Goal: Information Seeking & Learning: Compare options

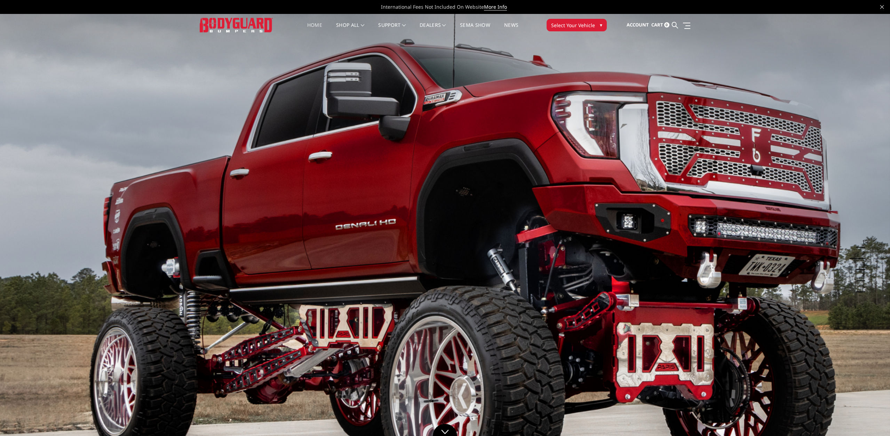
click at [601, 26] on span "▾" at bounding box center [601, 24] width 2 height 7
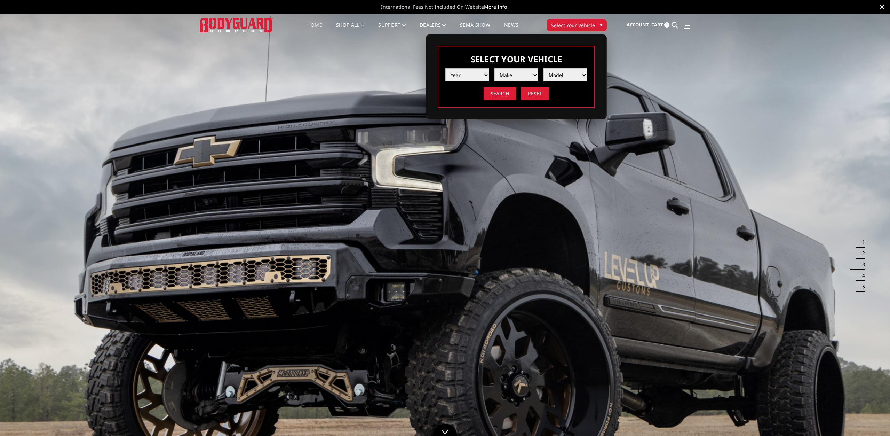
click at [445, 68] on select "Year 2025 2024 2023 2022 2021 2020 2019 2018 2017 2016 2015 2014 2013 2012 2011…" at bounding box center [467, 74] width 44 height 13
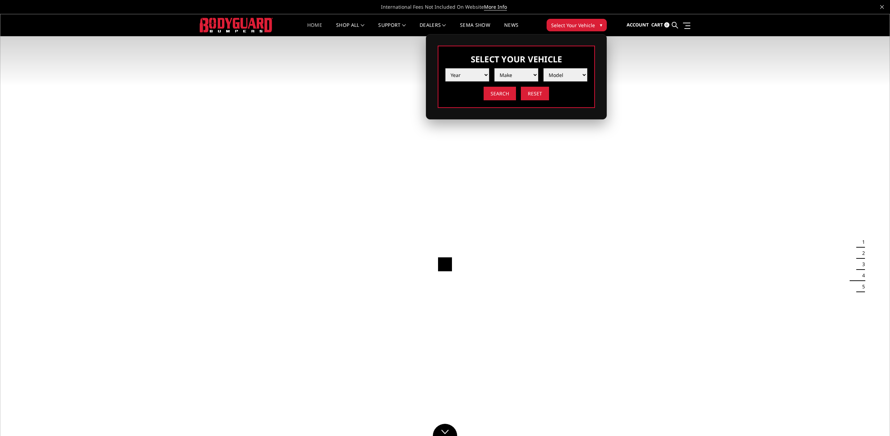
select select "yr_2025"
click option "2025" at bounding box center [0, 0] width 0 height 0
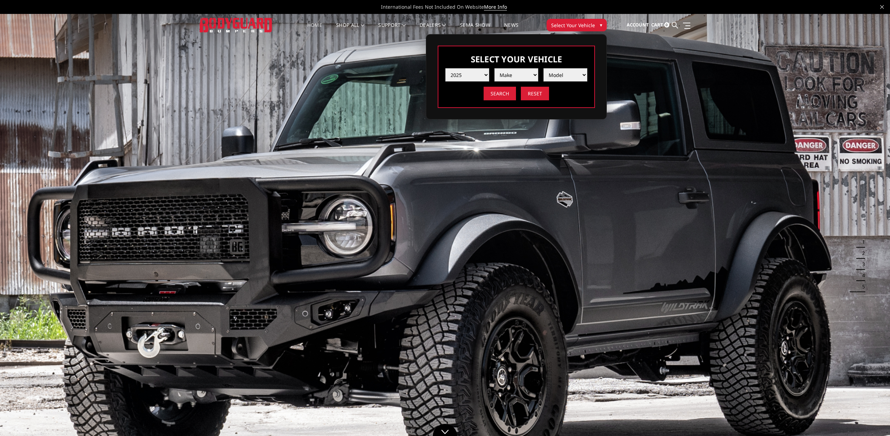
click at [494, 68] on select "Make Chevrolet Ford GMC Ram Toyota" at bounding box center [516, 74] width 44 height 13
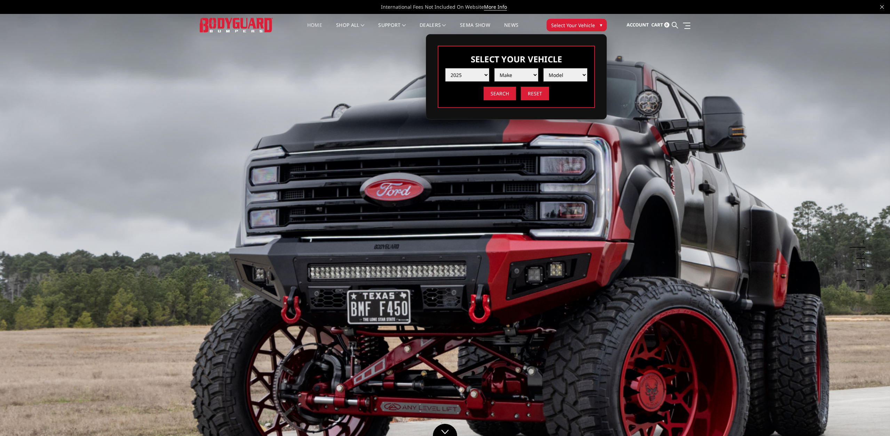
select select "mk_gmc"
click option "GMC" at bounding box center [0, 0] width 0 height 0
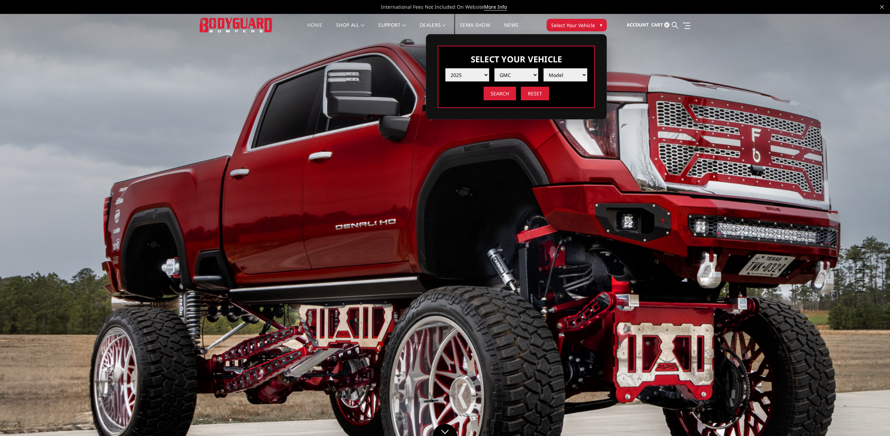
click at [543, 68] on select "Model Sierra 1500 Sierra 2500 / 3500" at bounding box center [565, 74] width 44 height 13
select select "md_sierra-2500-3500"
click option "Sierra 2500 / 3500" at bounding box center [0, 0] width 0 height 0
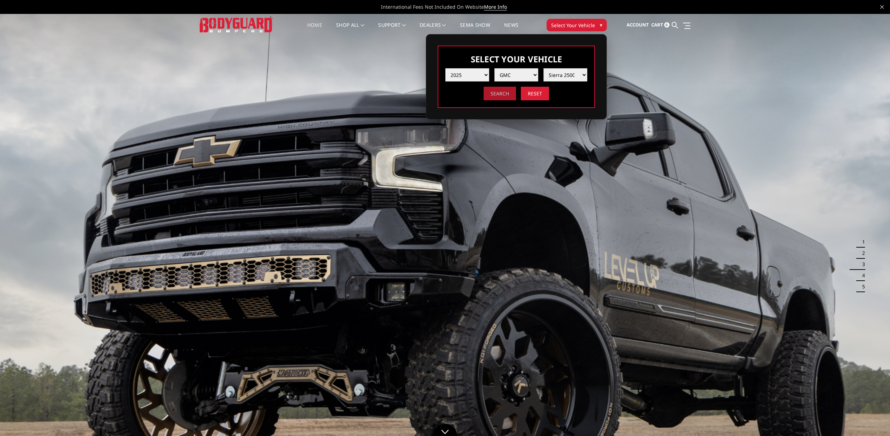
click at [498, 95] on input "Search" at bounding box center [500, 94] width 32 height 14
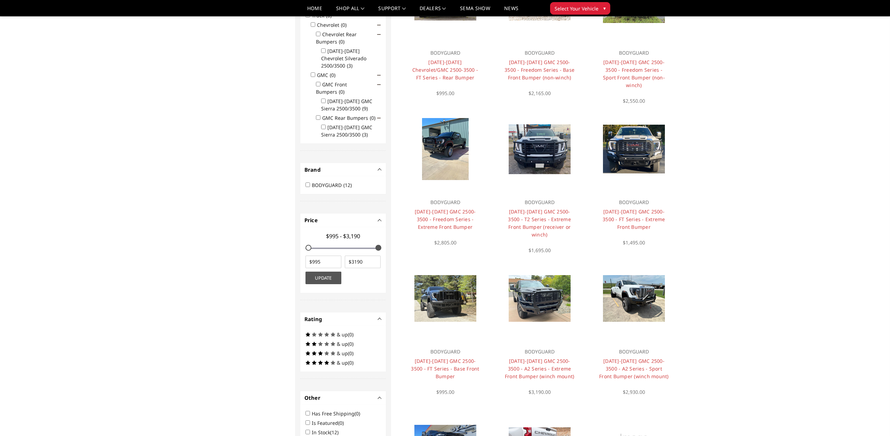
scroll to position [268, 0]
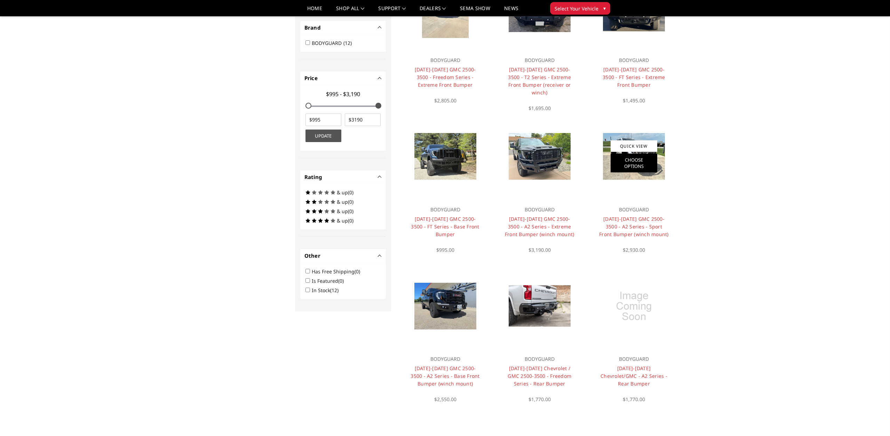
click at [632, 163] on link "Choose Options" at bounding box center [634, 162] width 47 height 19
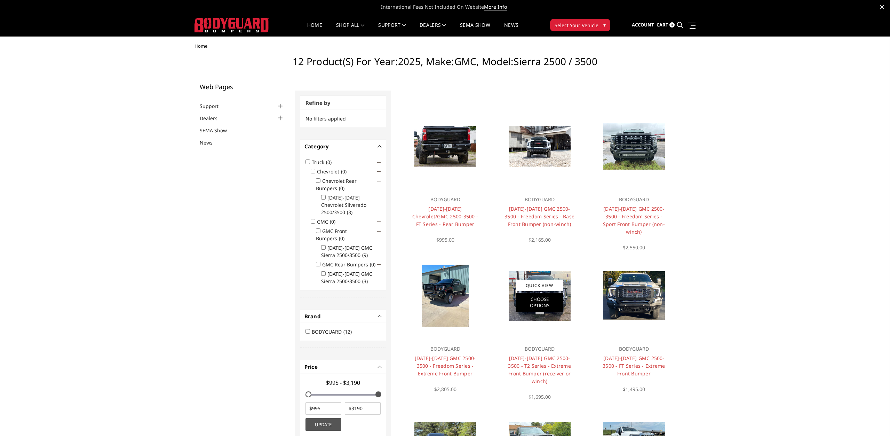
click at [542, 305] on link "Choose Options" at bounding box center [539, 302] width 47 height 19
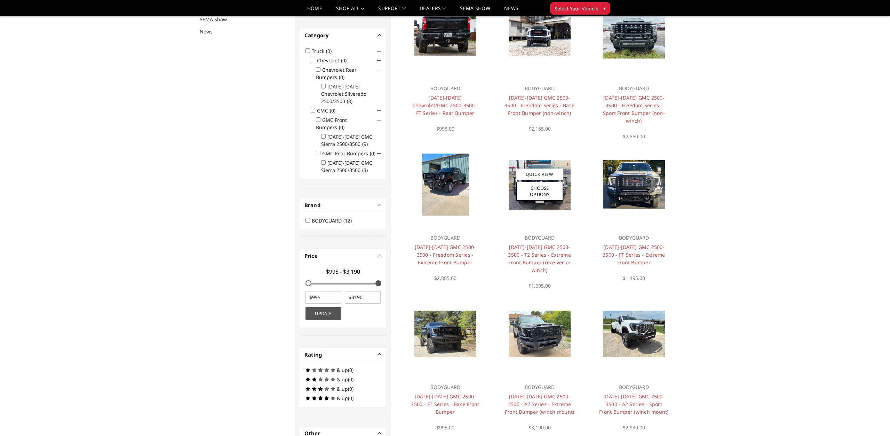
scroll to position [161, 0]
